Goal: Transaction & Acquisition: Purchase product/service

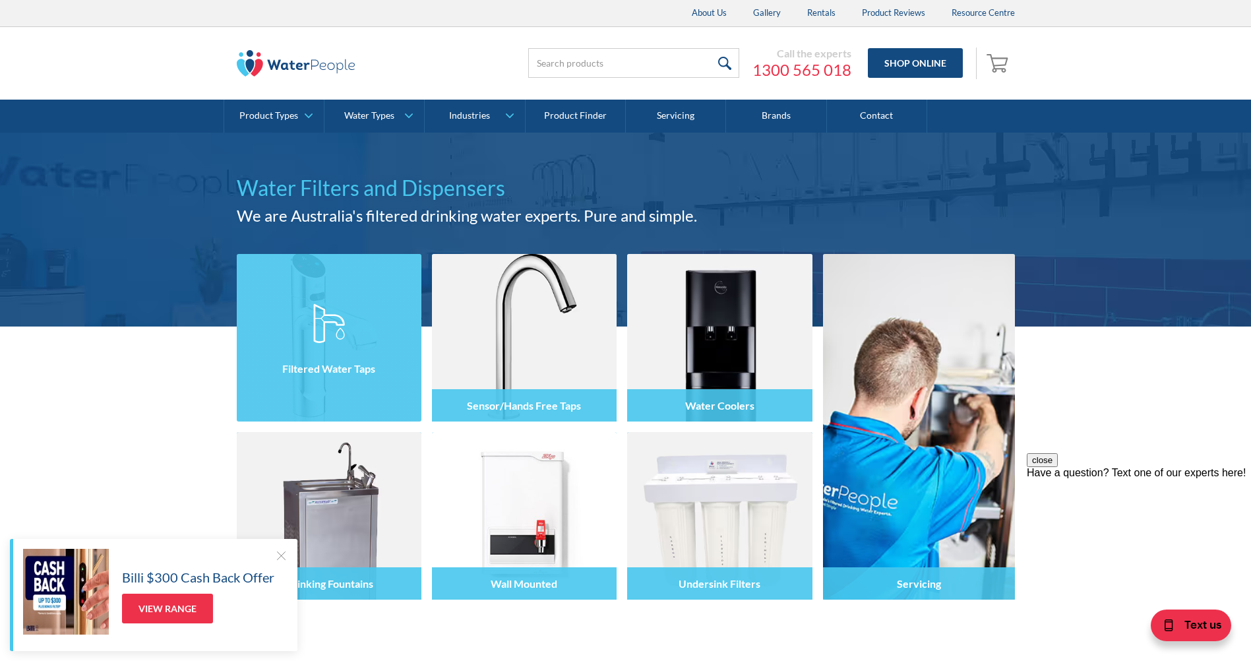
click at [306, 376] on div "Filtered Water Taps" at bounding box center [329, 368] width 185 height 32
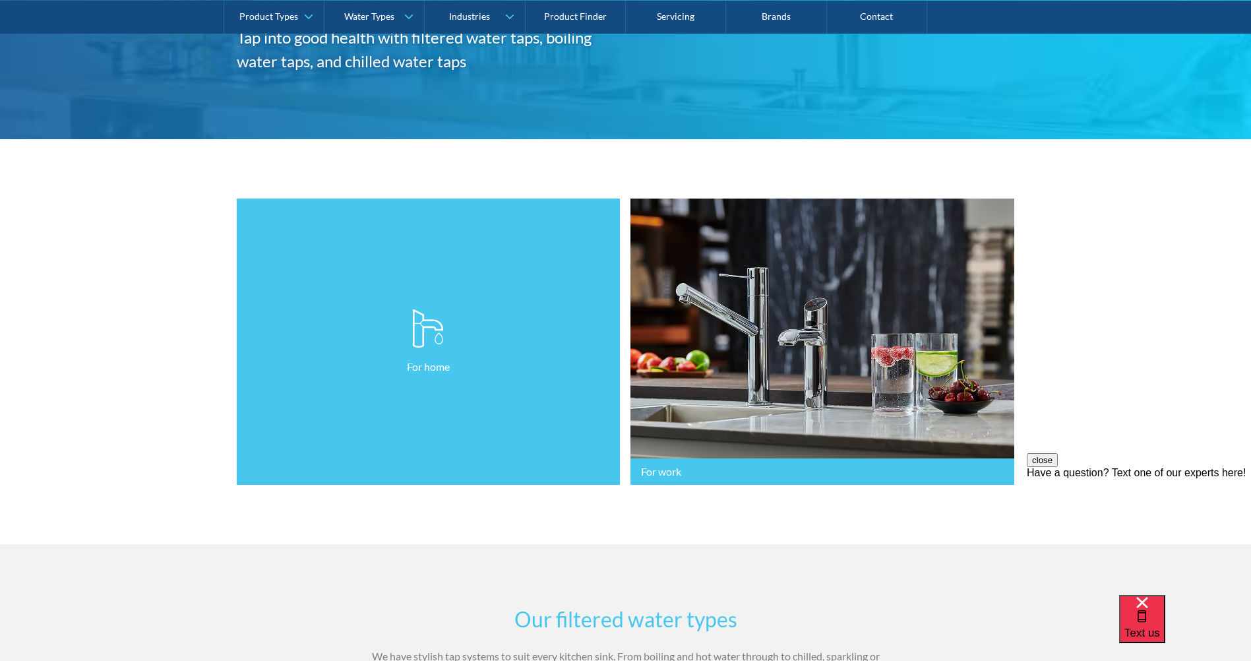
click at [287, 468] on link "For home" at bounding box center [429, 342] width 384 height 287
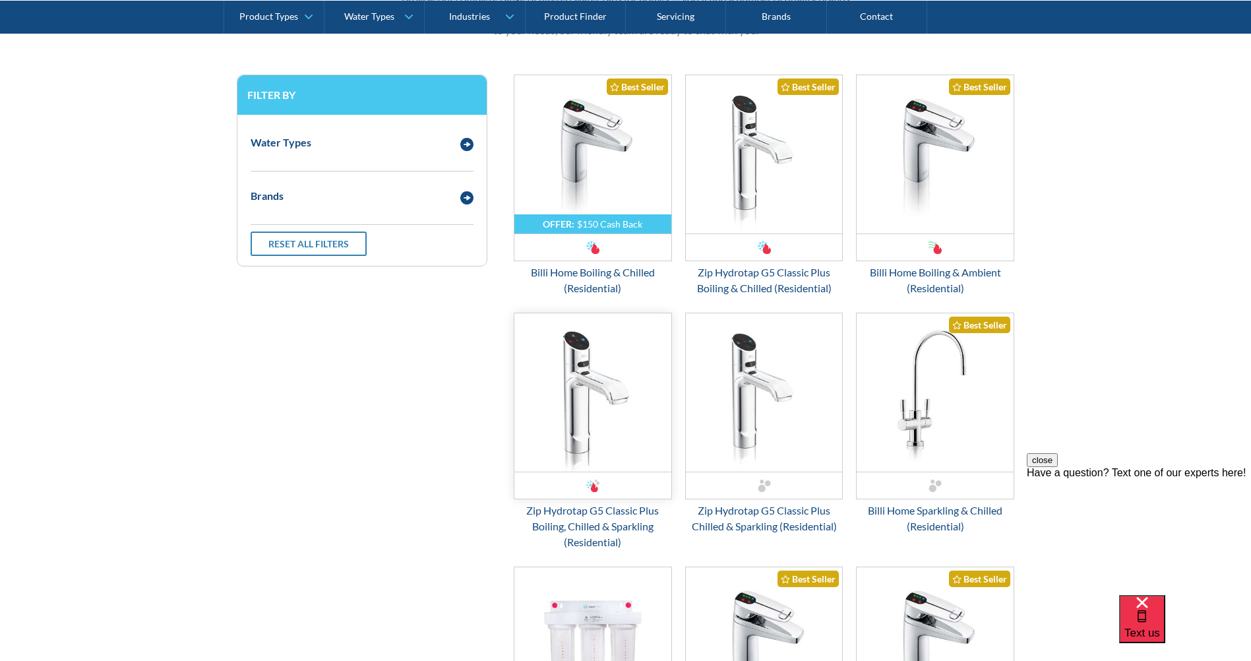
scroll to position [725, 0]
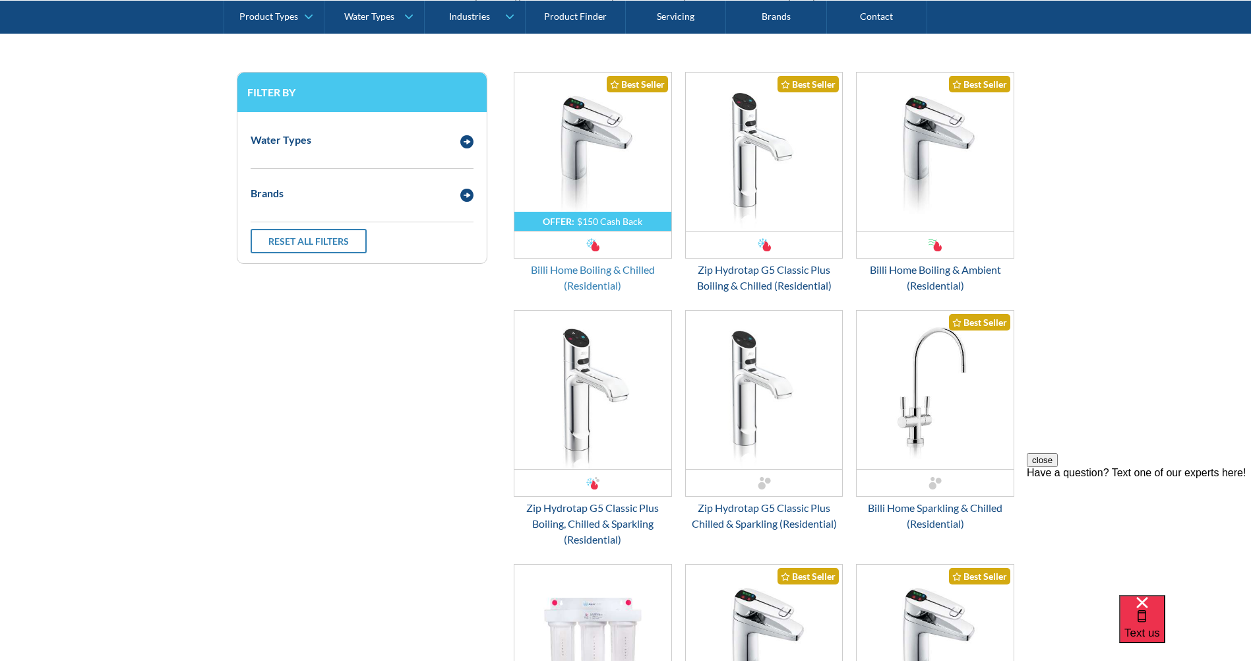
click at [565, 268] on div "Billi Home Boiling & Chilled (Residential)" at bounding box center [593, 278] width 158 height 32
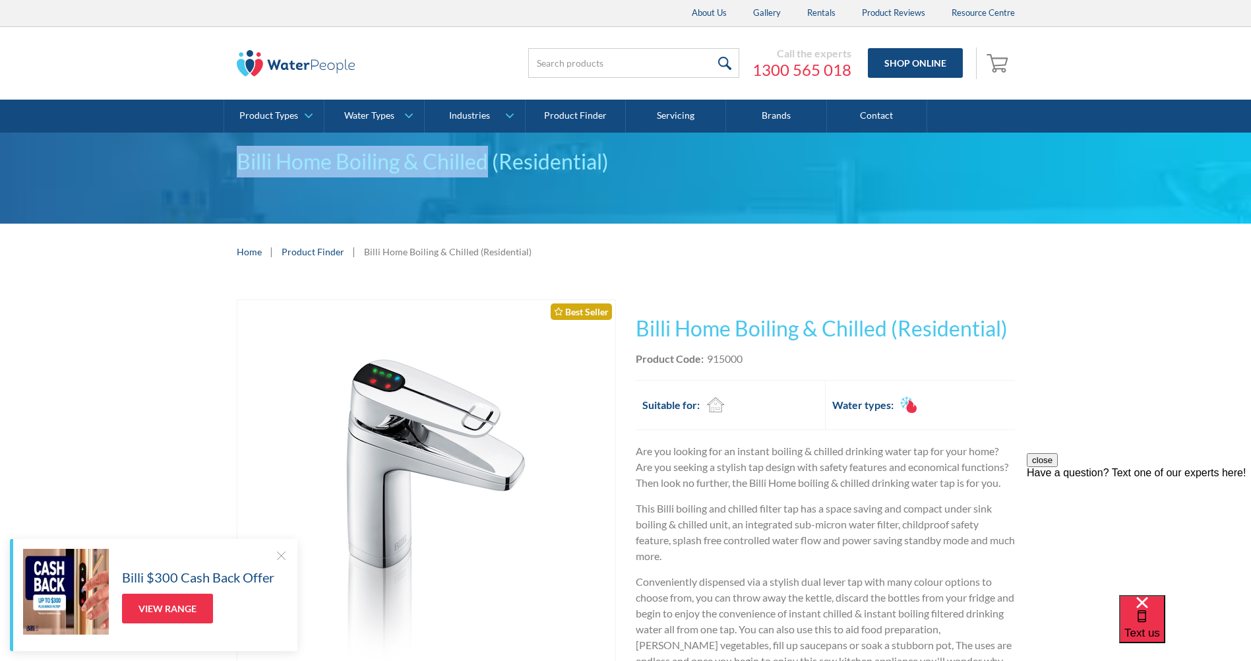
drag, startPoint x: 488, startPoint y: 159, endPoint x: 239, endPoint y: 164, distance: 249.3
click at [239, 164] on div "Billi Home Boiling & Chilled (Residential)" at bounding box center [626, 162] width 778 height 32
drag, startPoint x: 239, startPoint y: 164, endPoint x: 264, endPoint y: 158, distance: 25.9
copy div "Billi Home Boiling & Chilled"
